Goal: Task Accomplishment & Management: Manage account settings

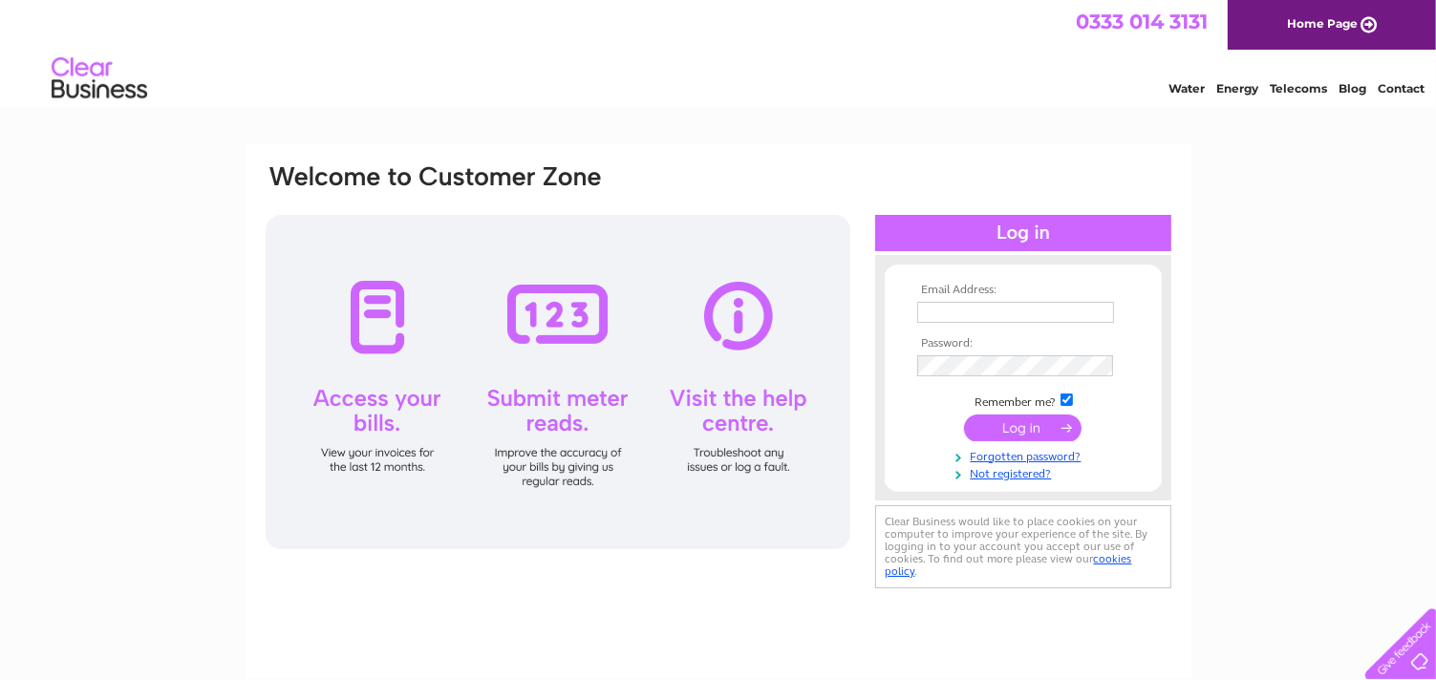
type input "marymackie19@hotmail.co.uk"
click at [1023, 431] on input "submit" at bounding box center [1023, 428] width 118 height 27
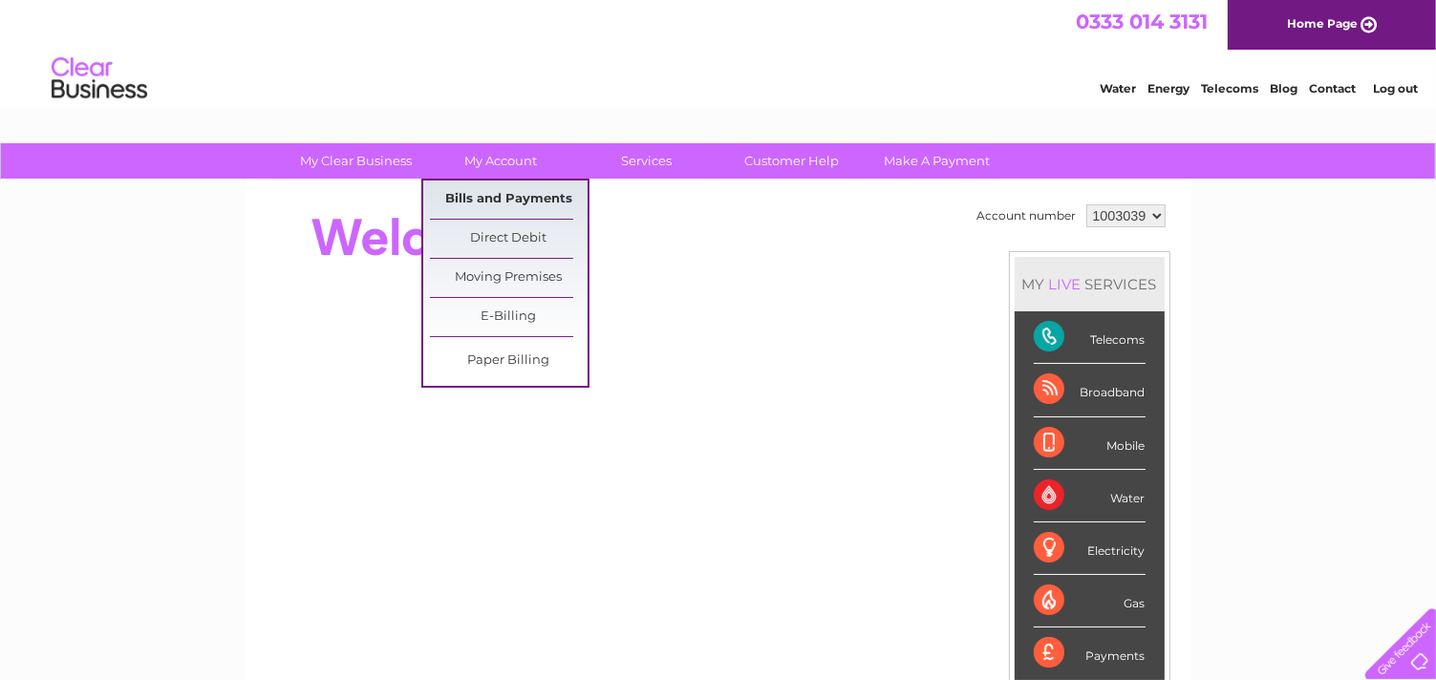
click at [497, 191] on link "Bills and Payments" at bounding box center [509, 200] width 158 height 38
click at [497, 195] on link "Bills and Payments" at bounding box center [509, 200] width 158 height 38
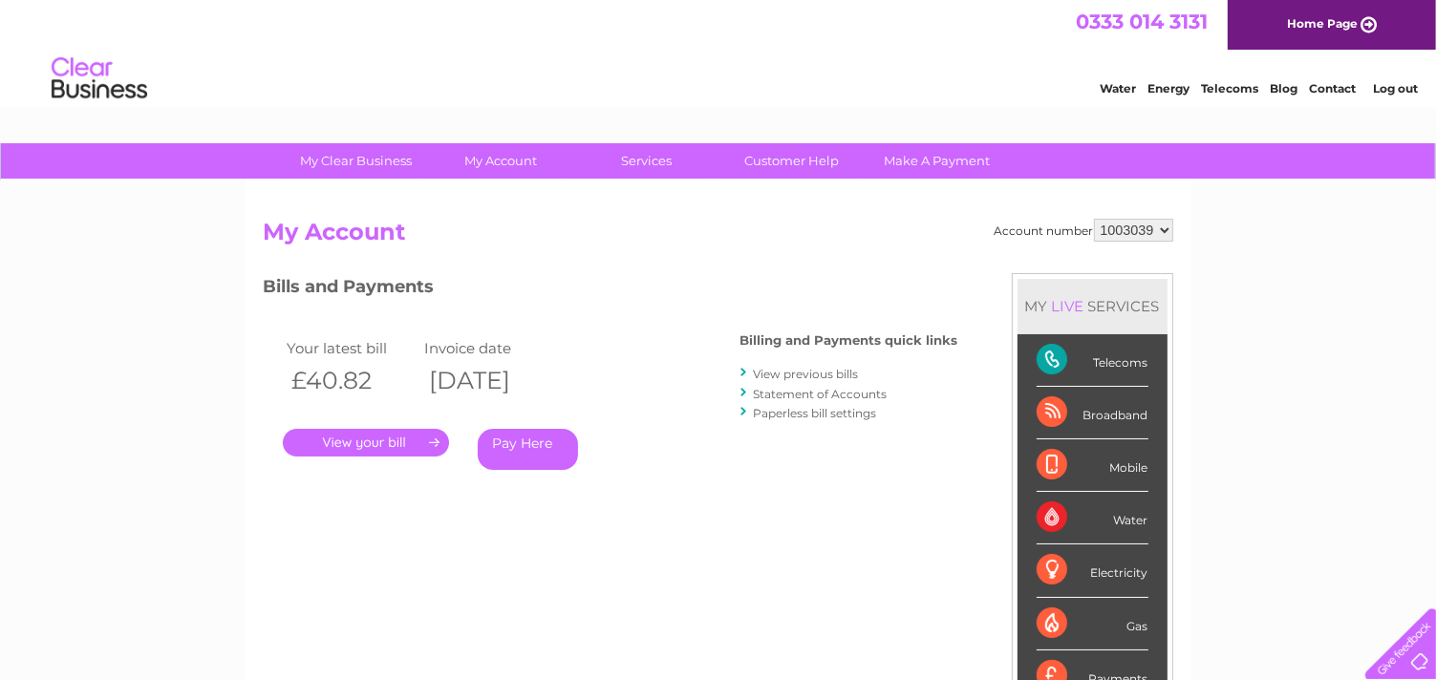
click at [431, 441] on link "." at bounding box center [366, 443] width 166 height 28
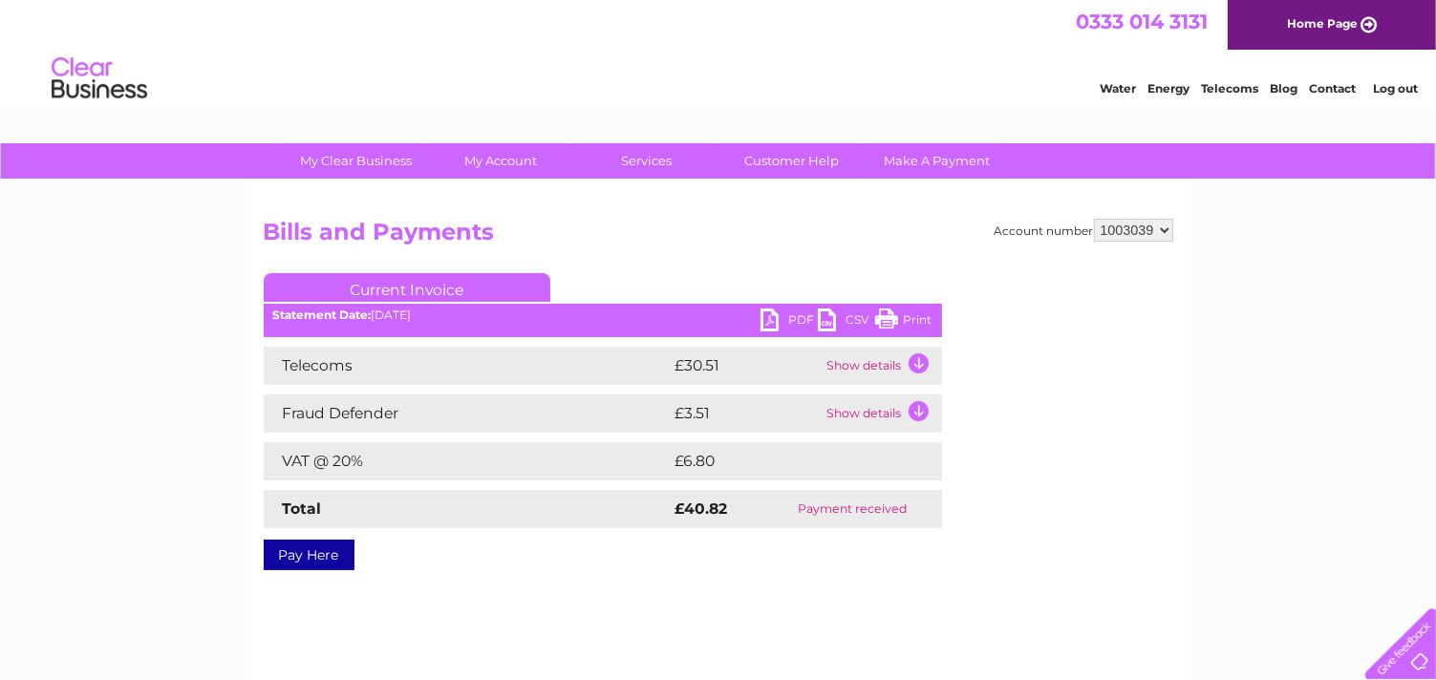
click at [901, 320] on link "Print" at bounding box center [903, 323] width 57 height 28
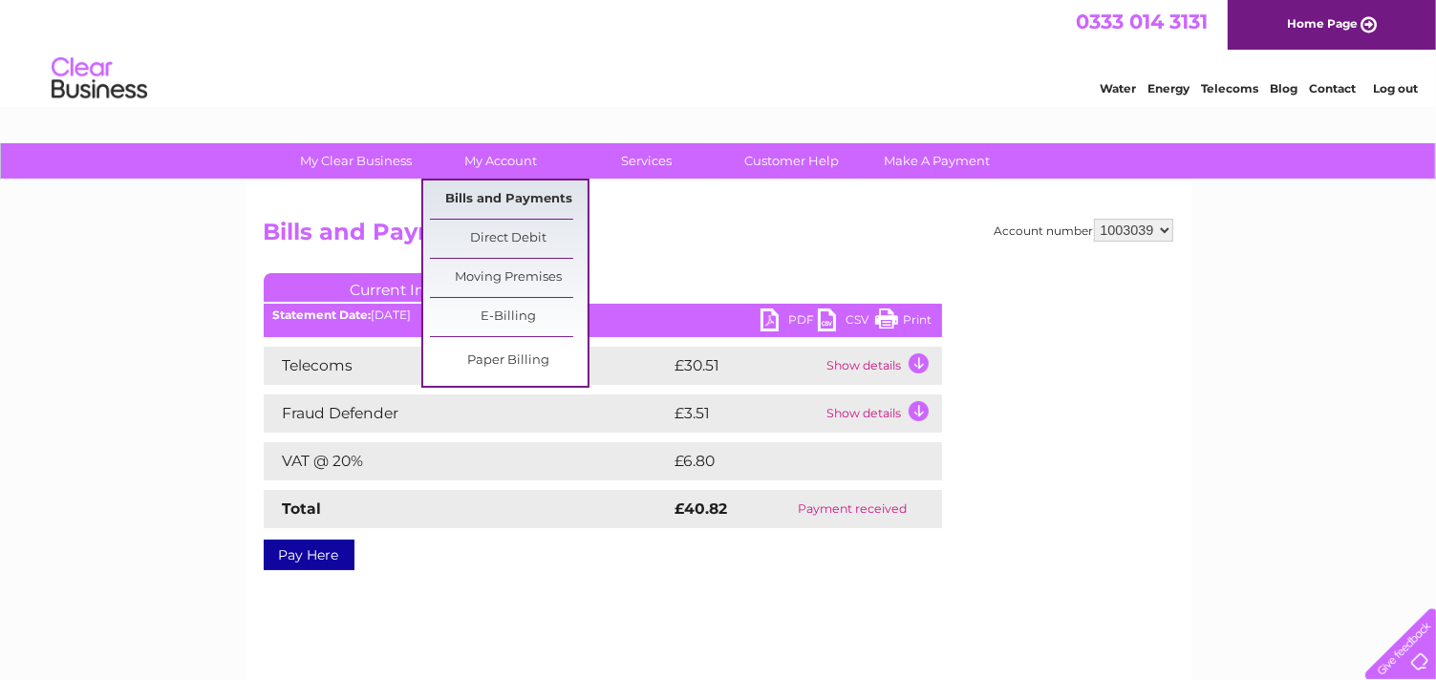
click at [503, 197] on link "Bills and Payments" at bounding box center [509, 200] width 158 height 38
click at [512, 197] on link "Bills and Payments" at bounding box center [509, 200] width 158 height 38
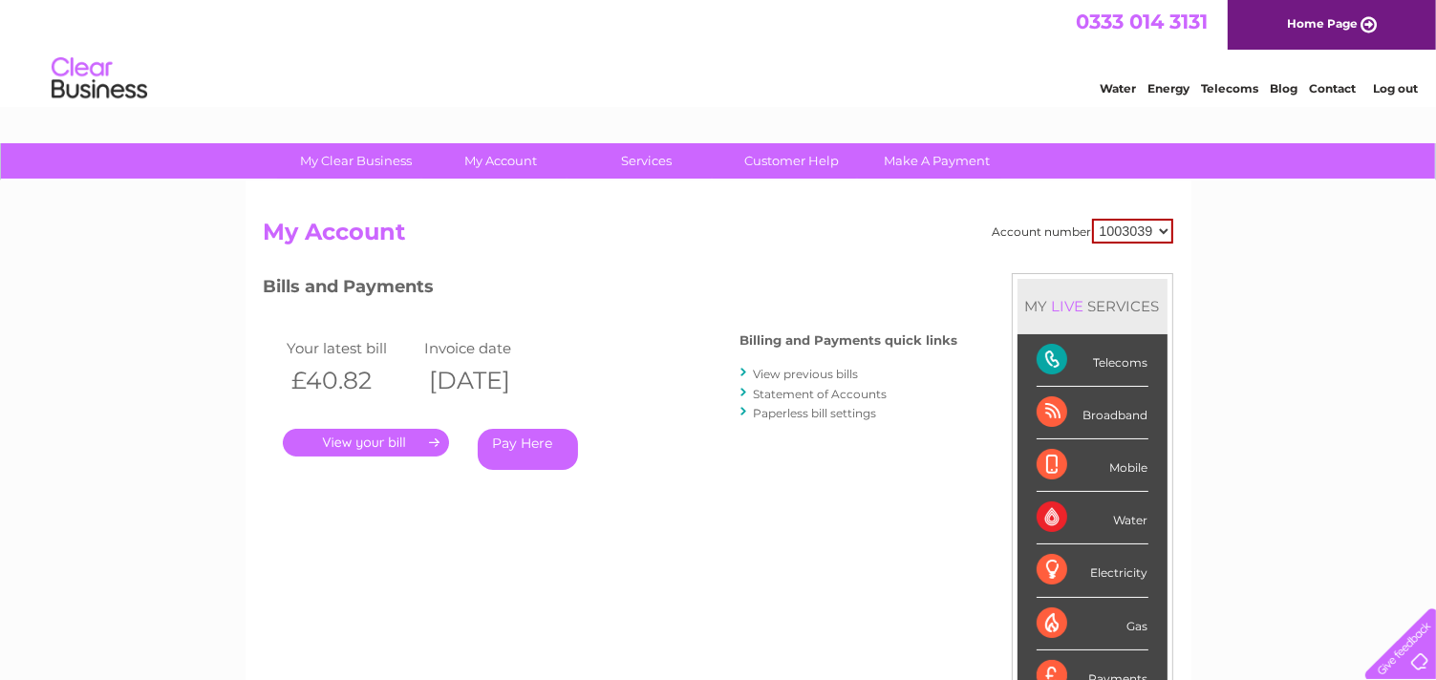
click at [764, 374] on link "View previous bills" at bounding box center [806, 374] width 105 height 14
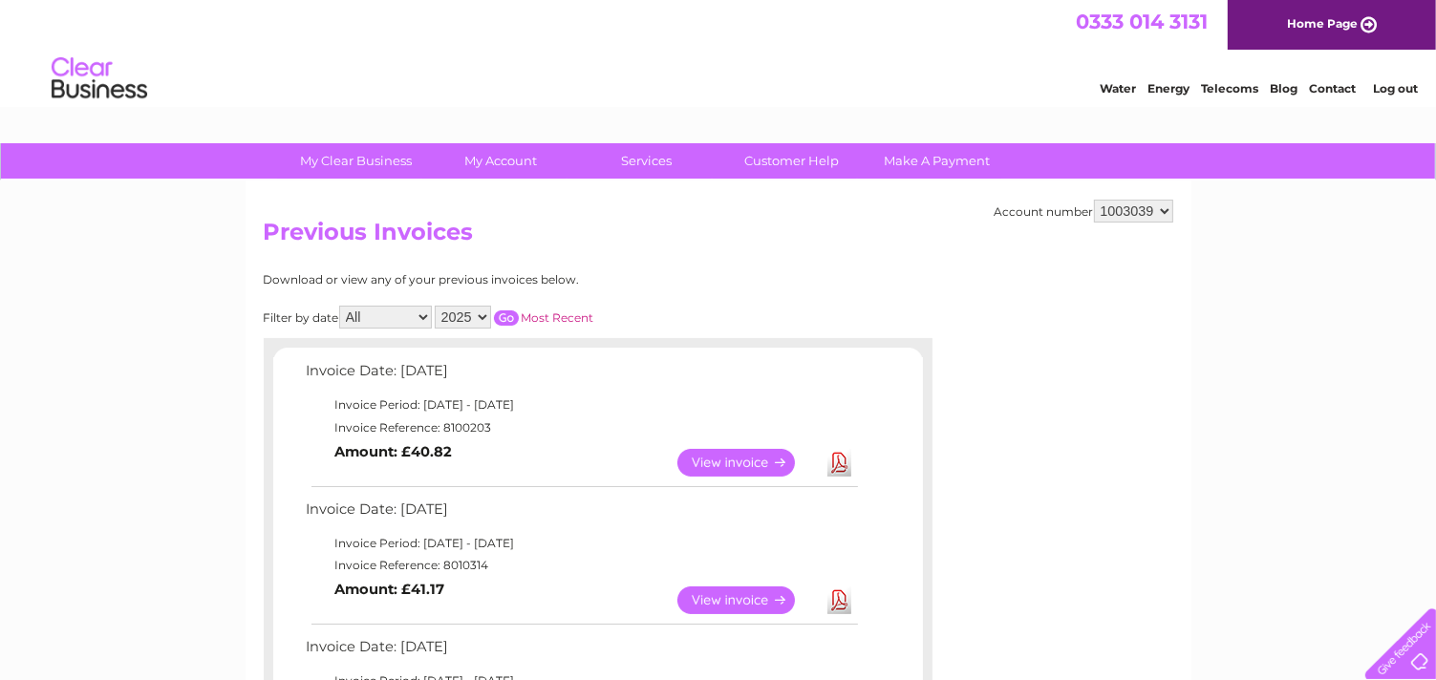
click at [424, 316] on select "All January February March April May June July August September October Novembe…" at bounding box center [385, 317] width 93 height 23
select select "8"
click at [341, 306] on select "All January February March April May June July August September October Novembe…" at bounding box center [385, 317] width 93 height 23
click at [726, 461] on link "View" at bounding box center [747, 463] width 140 height 28
click at [424, 316] on select "All January February March April May June July August September October Novembe…" at bounding box center [385, 317] width 93 height 23
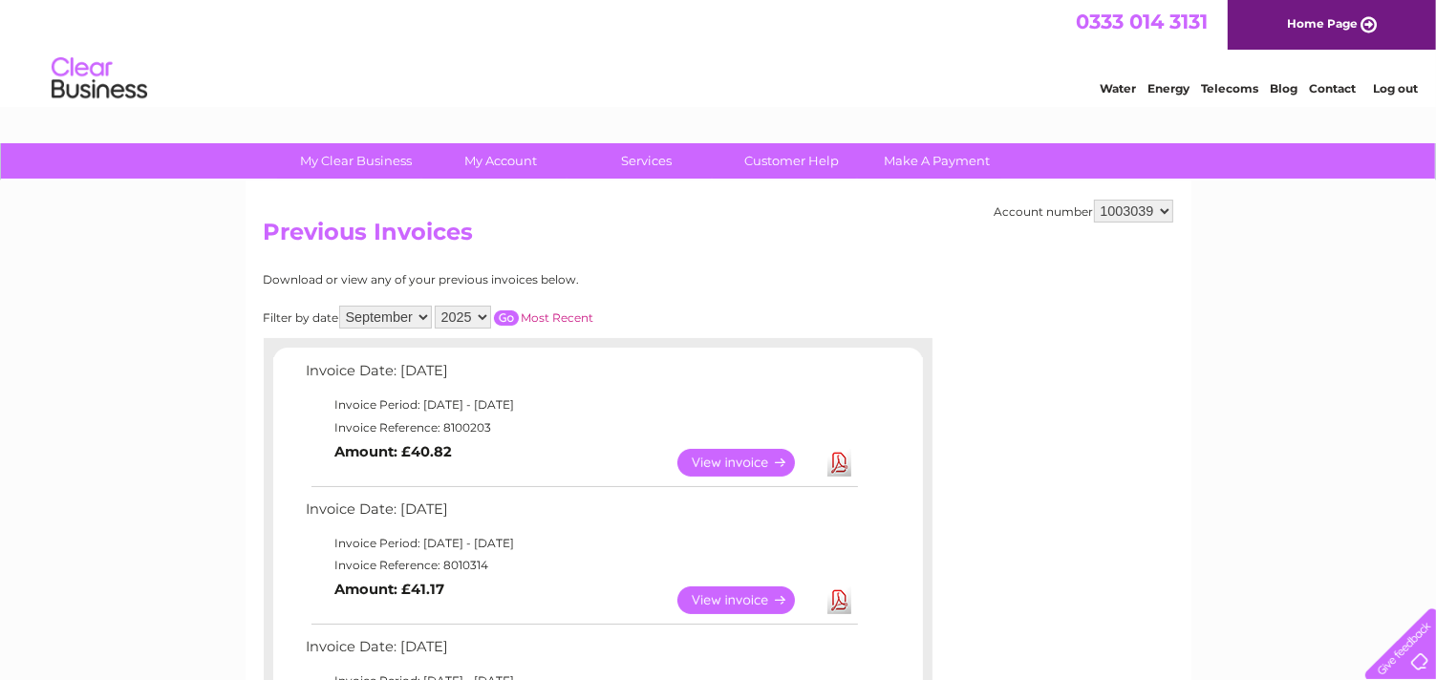
click at [341, 306] on select "All January February March April May June July August September October Novembe…" at bounding box center [385, 317] width 93 height 23
click at [424, 319] on select "All January February March April May June July August September October Novembe…" at bounding box center [385, 317] width 93 height 23
select select "7"
click at [341, 306] on select "All January February March April May June July August September October Novembe…" at bounding box center [385, 317] width 93 height 23
click at [720, 454] on link "View" at bounding box center [747, 463] width 140 height 28
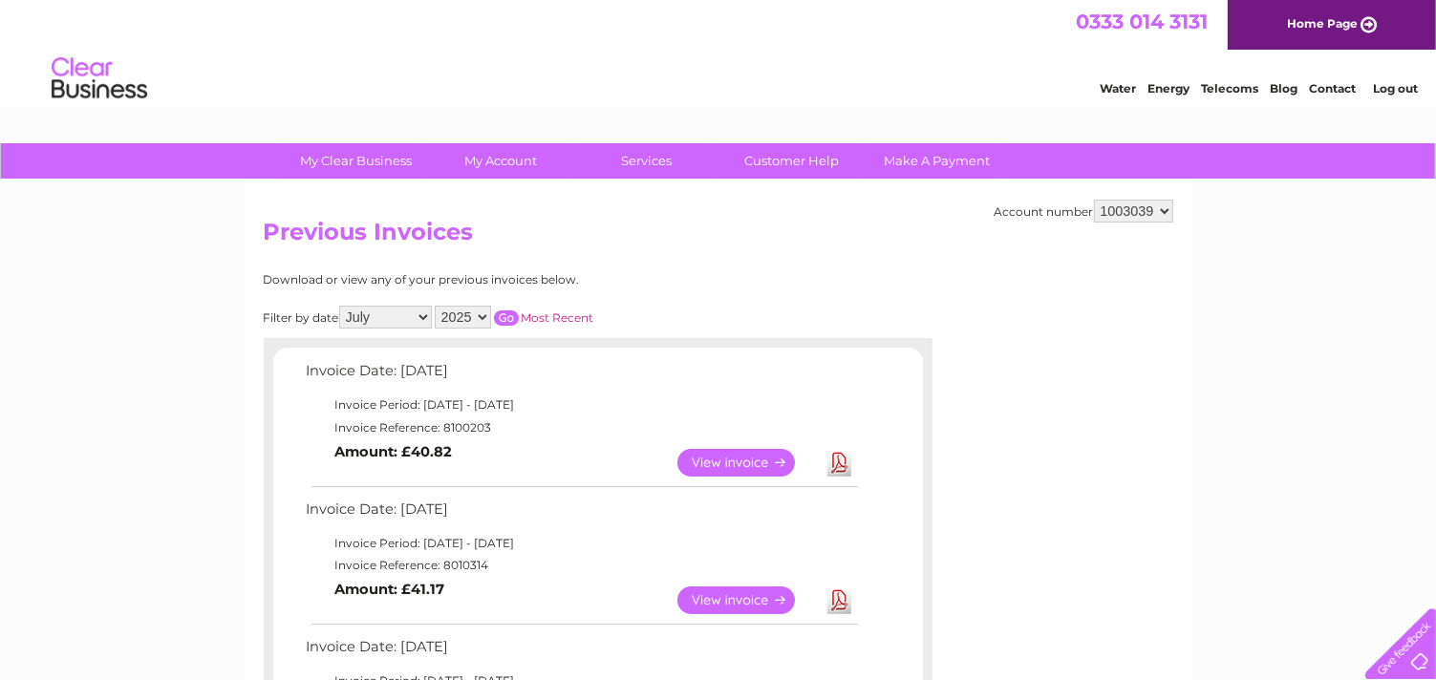
click at [505, 316] on input "button" at bounding box center [506, 317] width 25 height 15
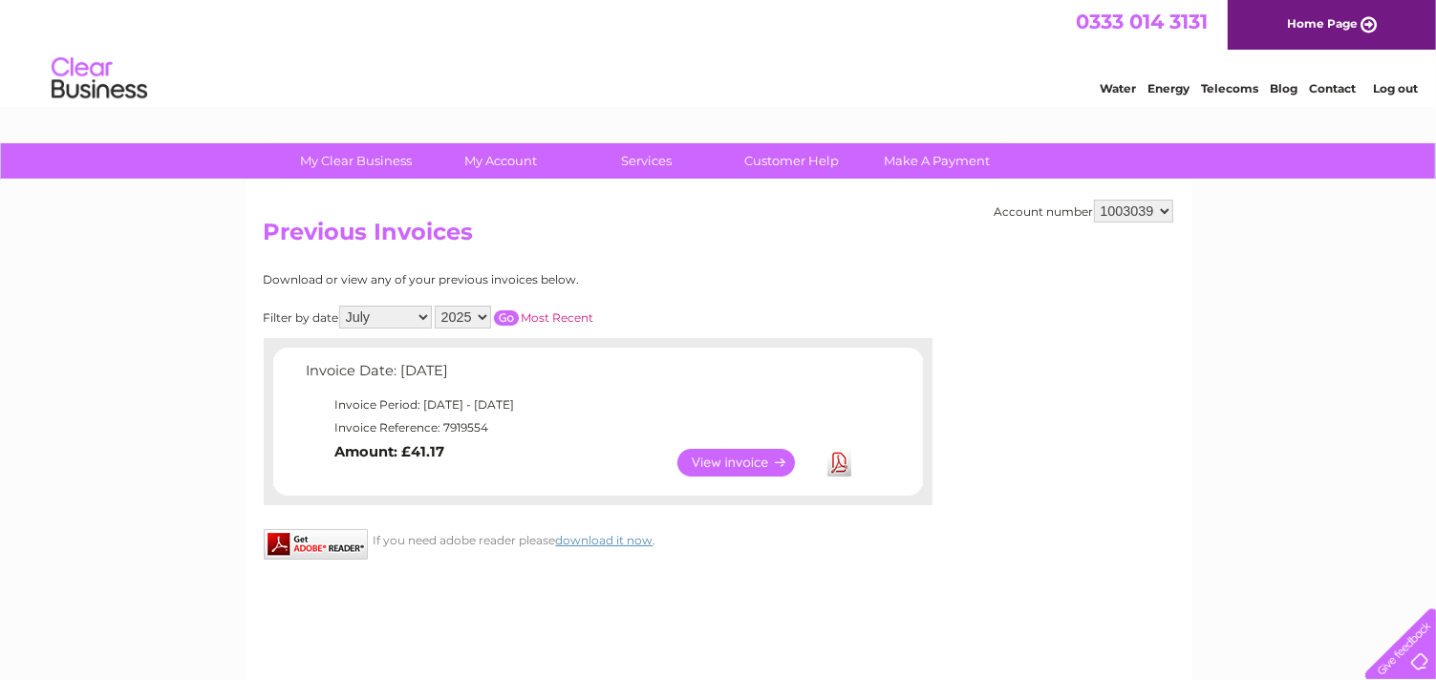
click at [424, 314] on select "All January February March April May June July August September October Novembe…" at bounding box center [385, 317] width 93 height 23
select select "8"
click at [341, 306] on select "All January February March April May June July August September October Novembe…" at bounding box center [385, 317] width 93 height 23
click at [504, 314] on input "button" at bounding box center [506, 317] width 25 height 15
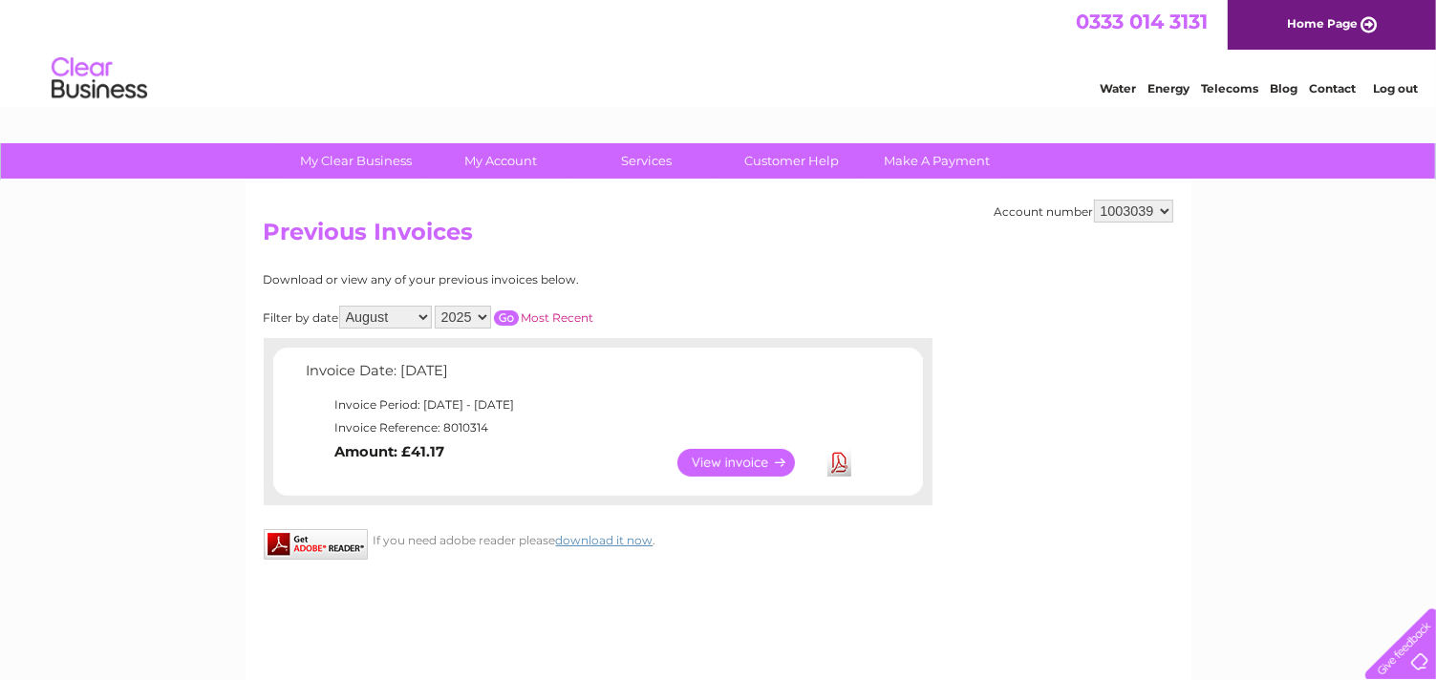
click at [1399, 91] on link "Log out" at bounding box center [1395, 88] width 45 height 14
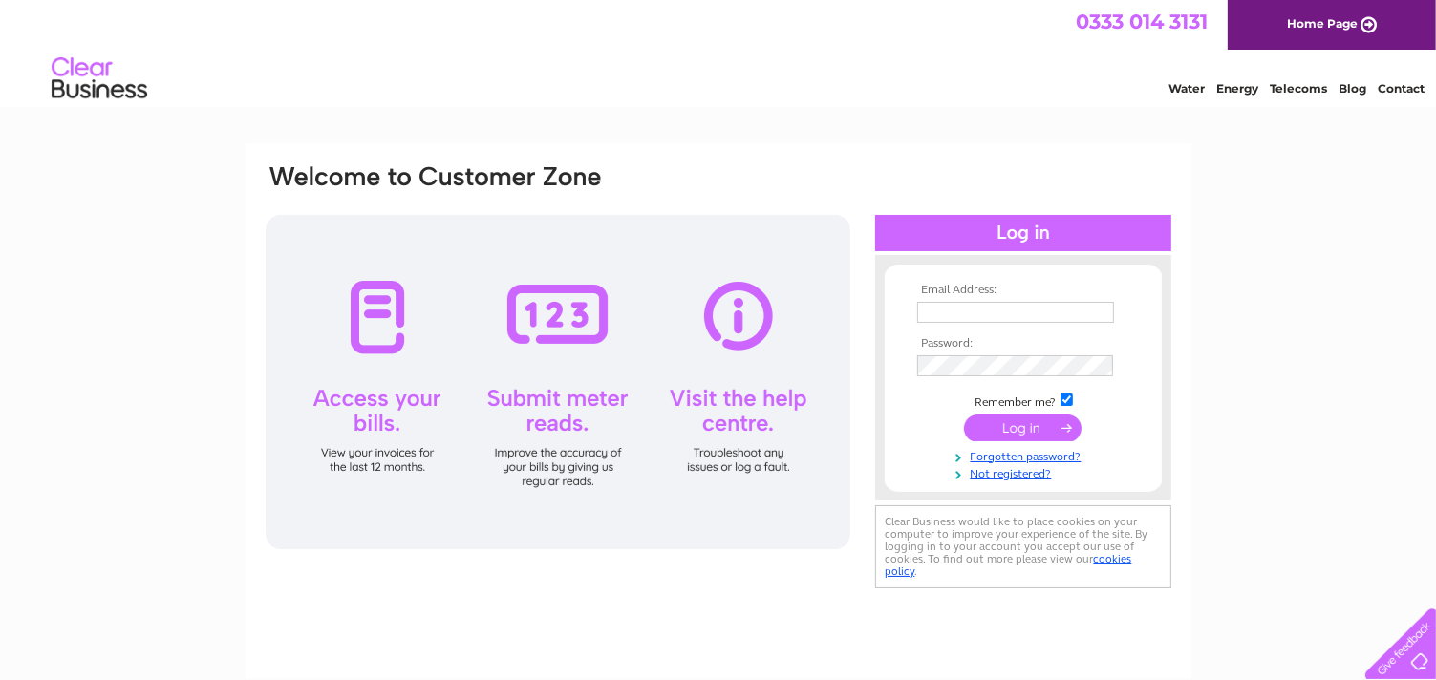
click at [1364, 24] on link "Home Page" at bounding box center [1332, 25] width 208 height 50
